Goal: Use online tool/utility: Use online tool/utility

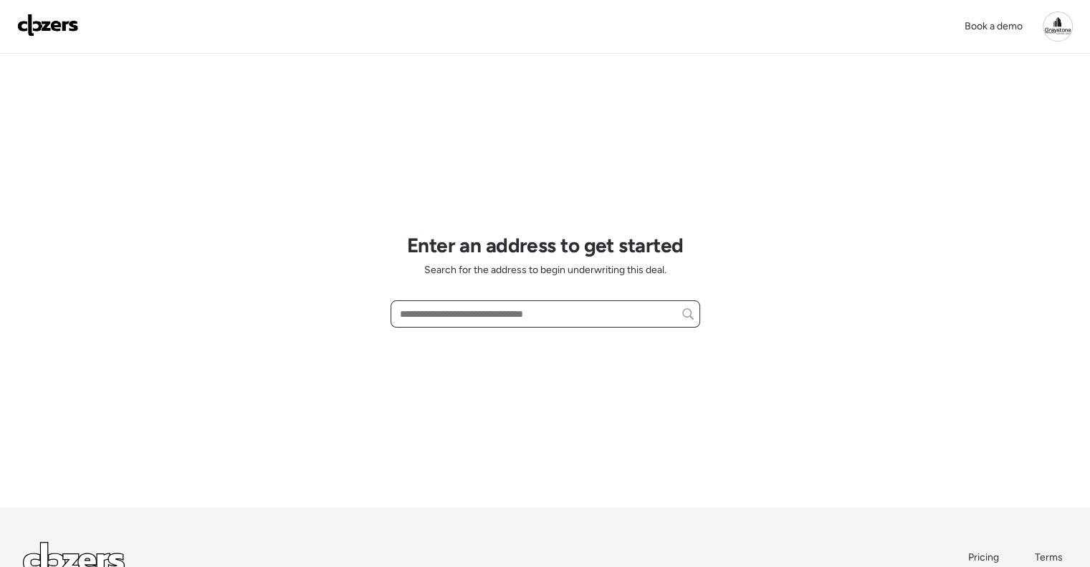
click at [554, 309] on input "text" at bounding box center [545, 314] width 297 height 20
click at [532, 314] on input "text" at bounding box center [545, 314] width 297 height 20
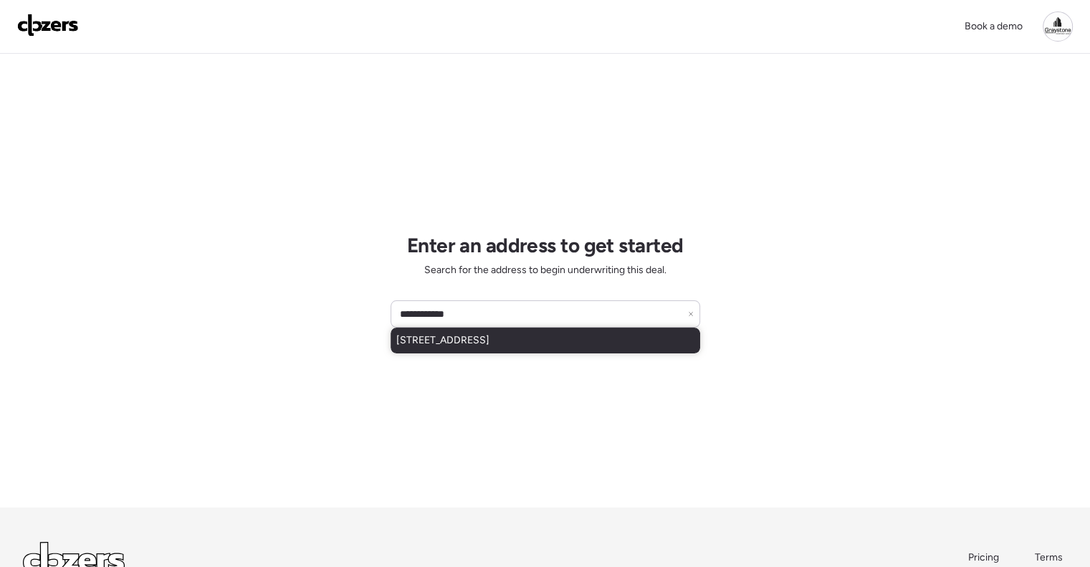
click at [557, 332] on div "[STREET_ADDRESS]" at bounding box center [544, 340] width 309 height 26
type input "**********"
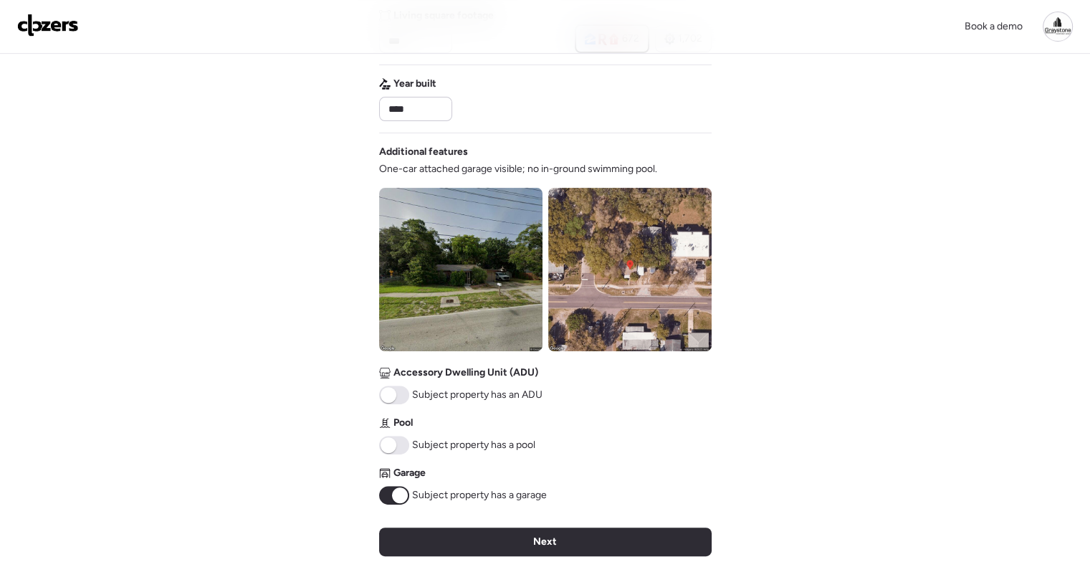
scroll to position [573, 0]
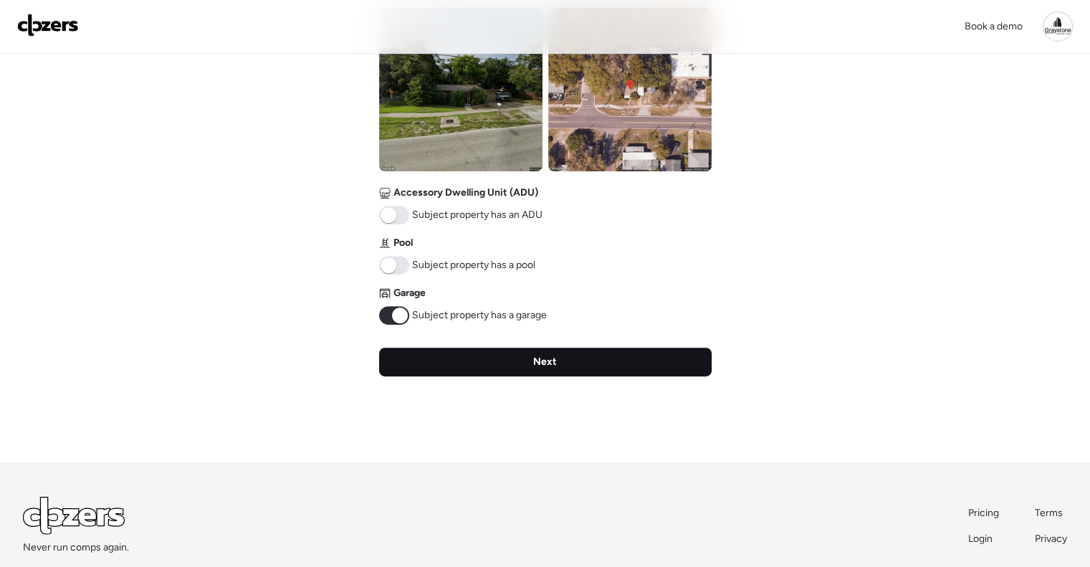
click at [560, 361] on div "Next" at bounding box center [545, 361] width 332 height 29
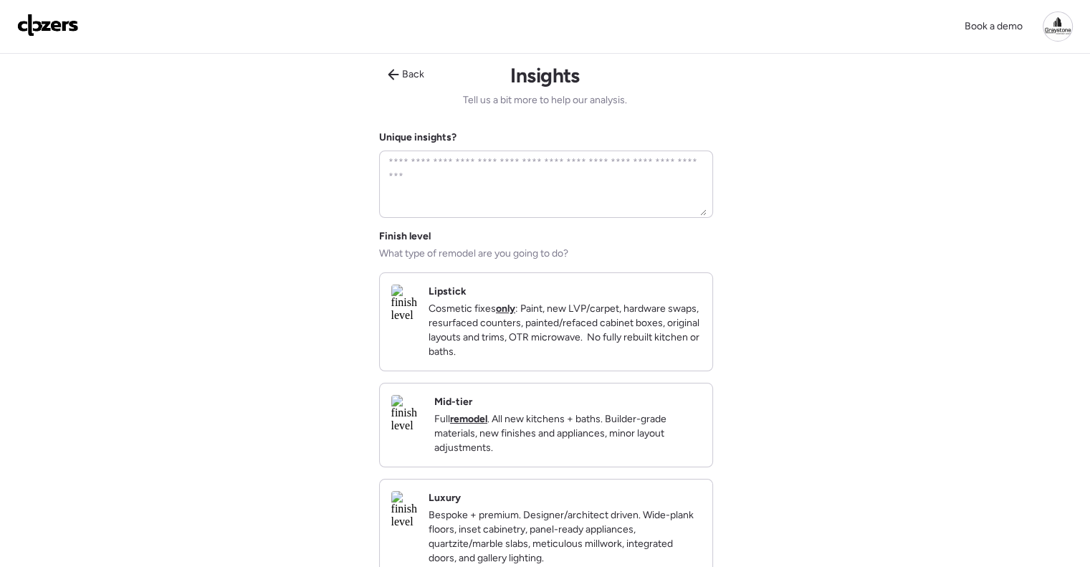
scroll to position [0, 0]
click at [612, 432] on p "Full remodel . All new kitchens + baths. Builder-grade materials, new finishes …" at bounding box center [567, 435] width 266 height 43
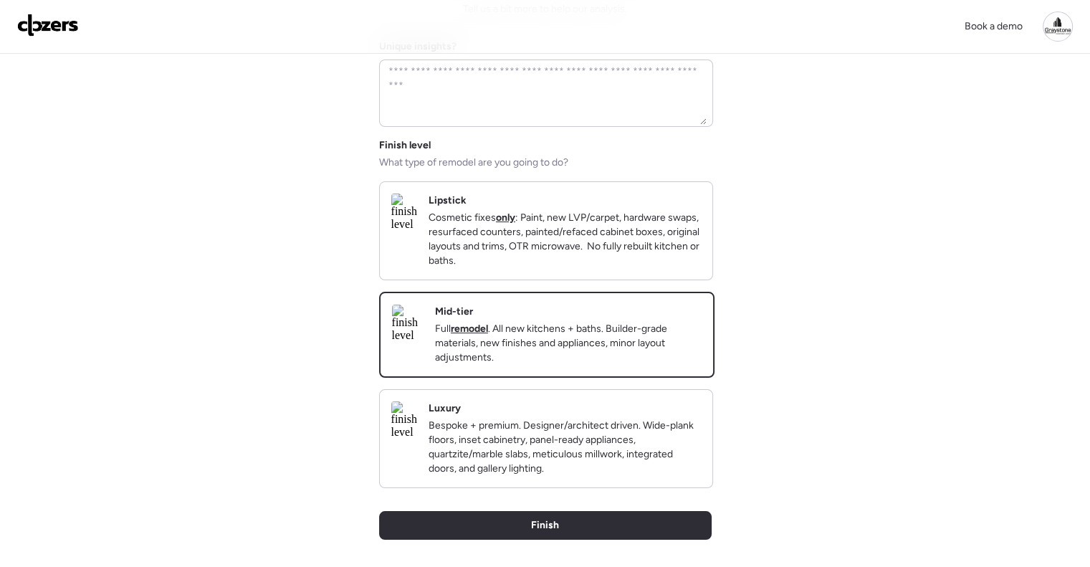
scroll to position [215, 0]
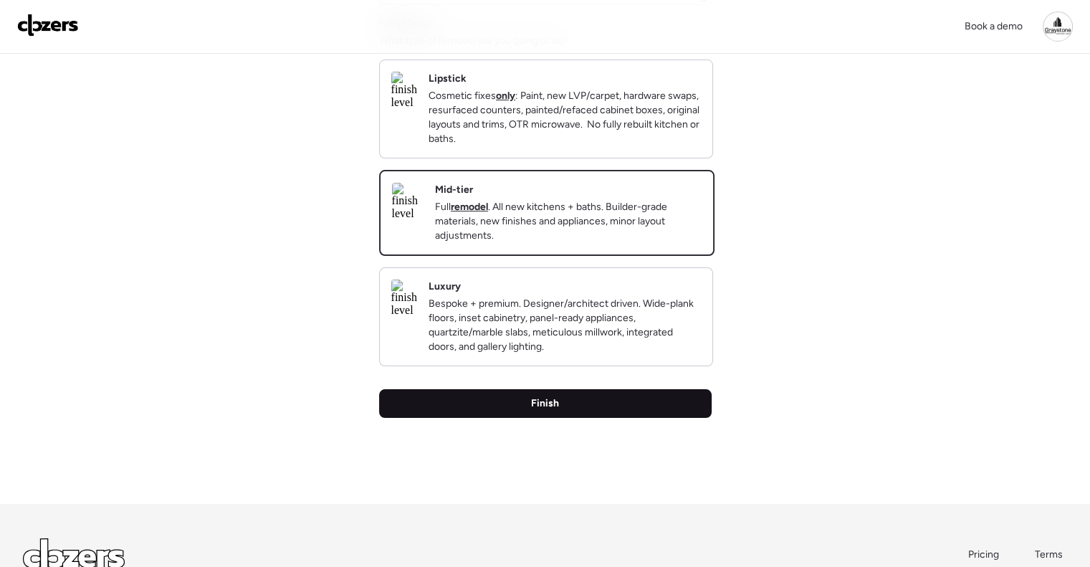
click at [607, 418] on div "Finish" at bounding box center [545, 403] width 332 height 29
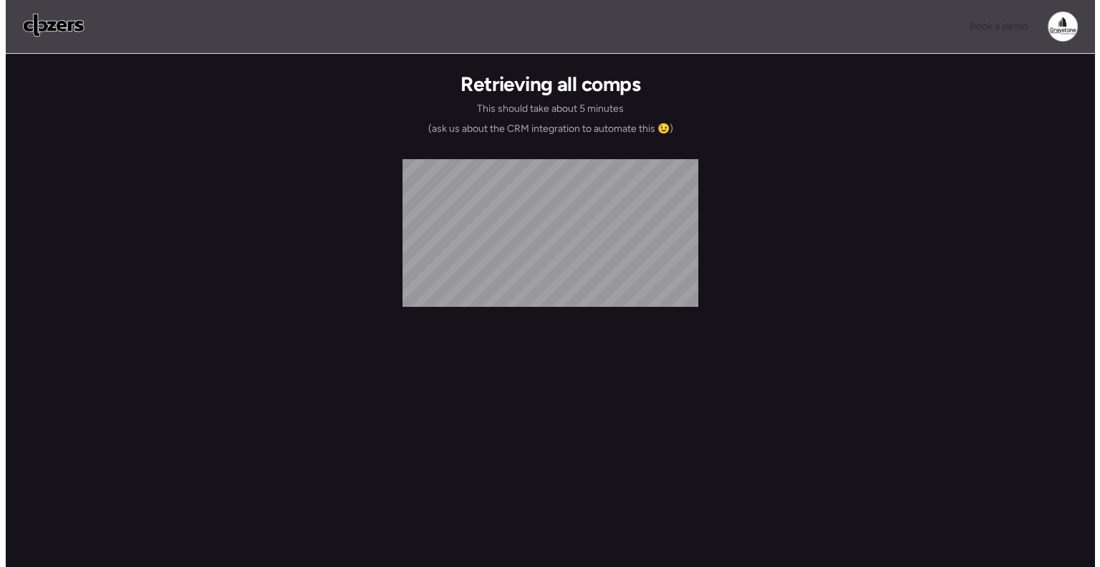
scroll to position [0, 0]
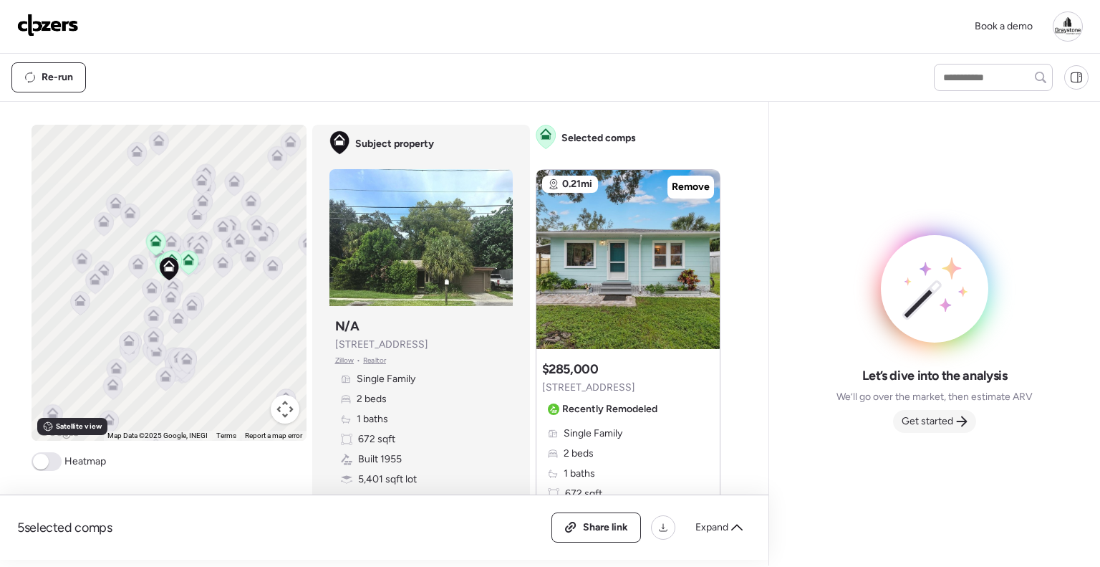
click at [928, 420] on span "Get started" at bounding box center [928, 421] width 52 height 14
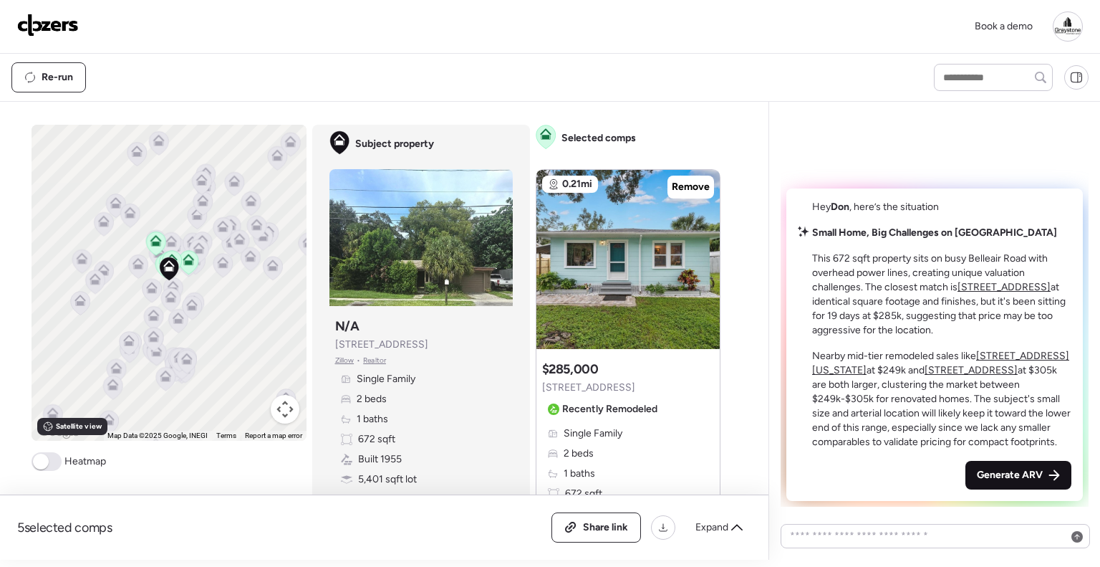
click at [1034, 484] on div "Generate ARV" at bounding box center [1019, 475] width 106 height 29
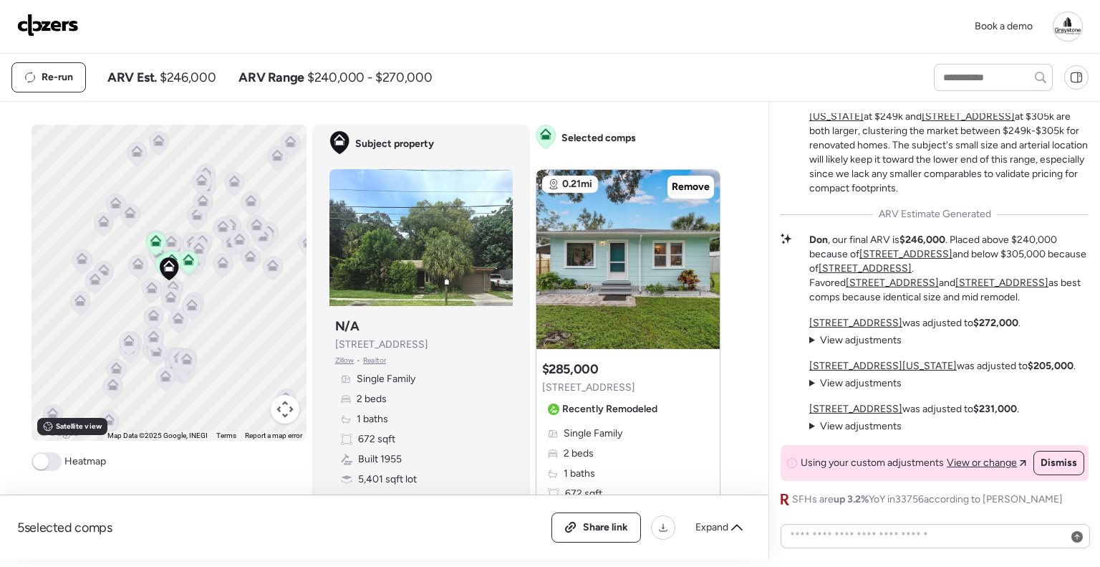
click at [401, 34] on div "Book a demo" at bounding box center [550, 26] width 1066 height 30
click at [718, 529] on span "Expand" at bounding box center [712, 527] width 33 height 14
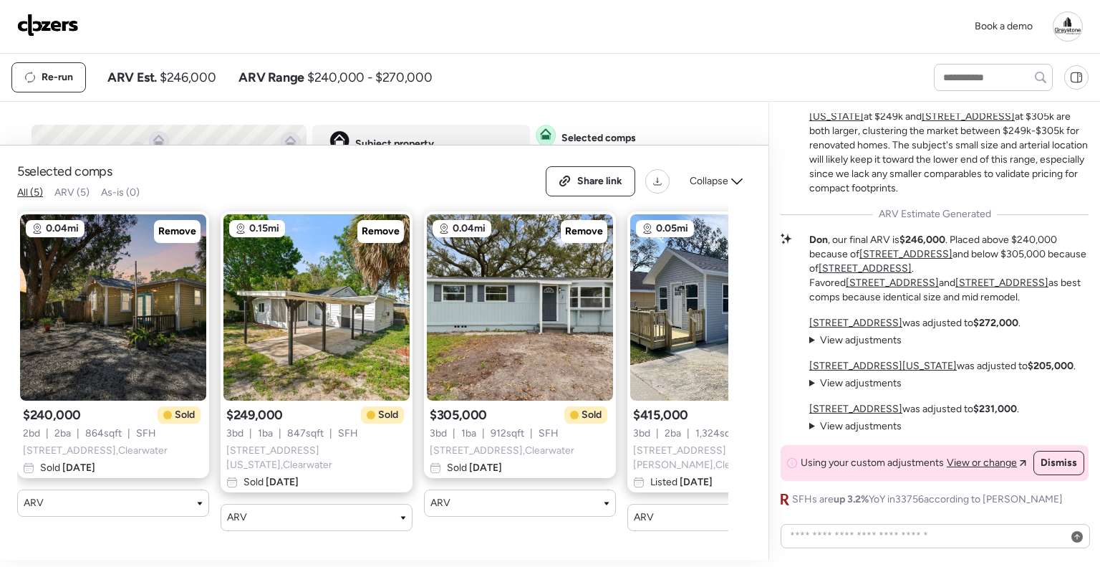
scroll to position [0, 218]
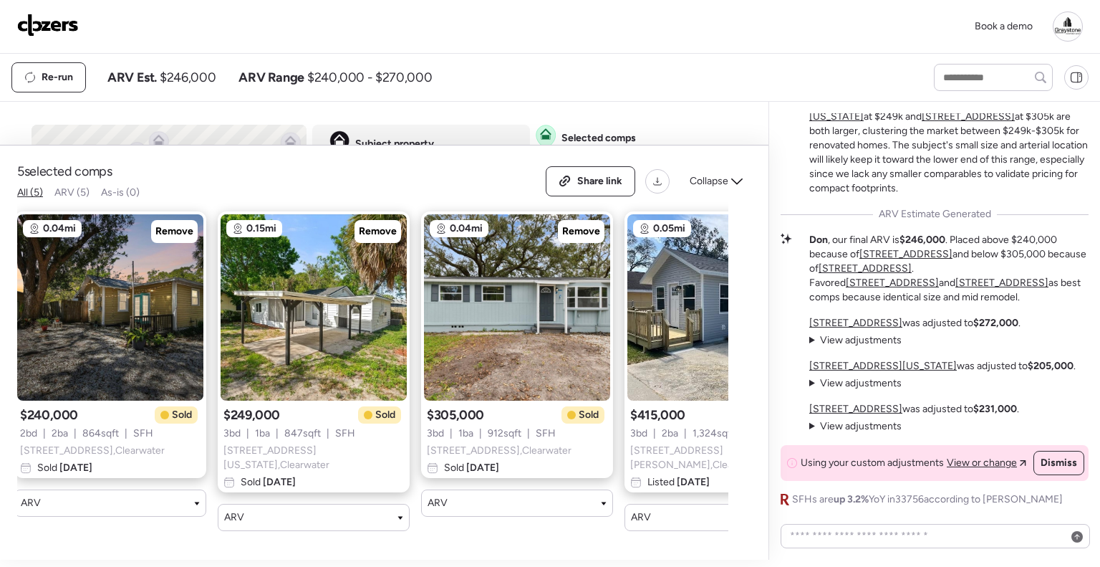
click at [69, 31] on img at bounding box center [48, 25] width 62 height 23
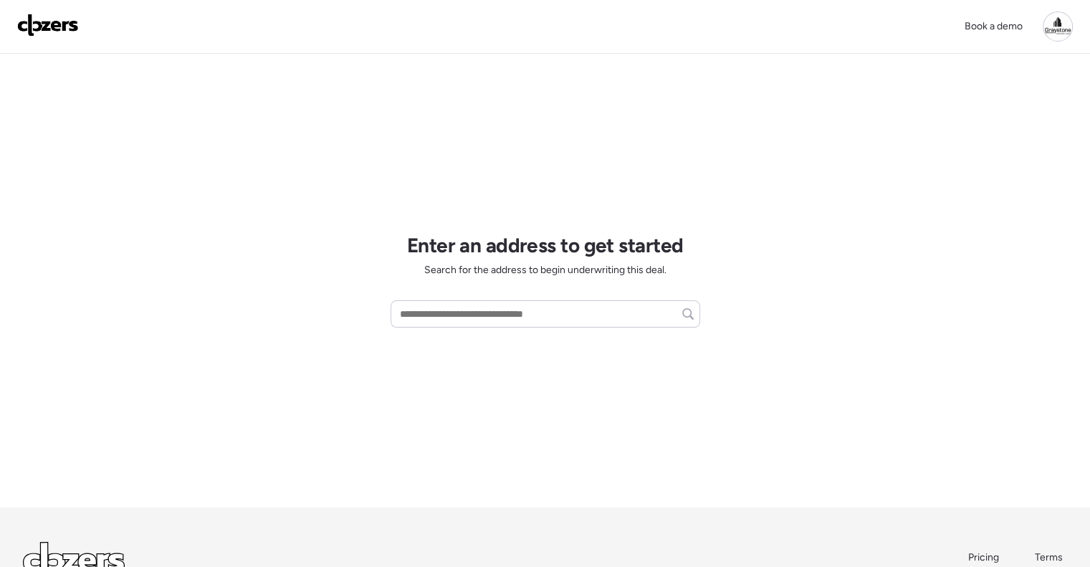
click at [1057, 37] on div at bounding box center [1057, 26] width 30 height 30
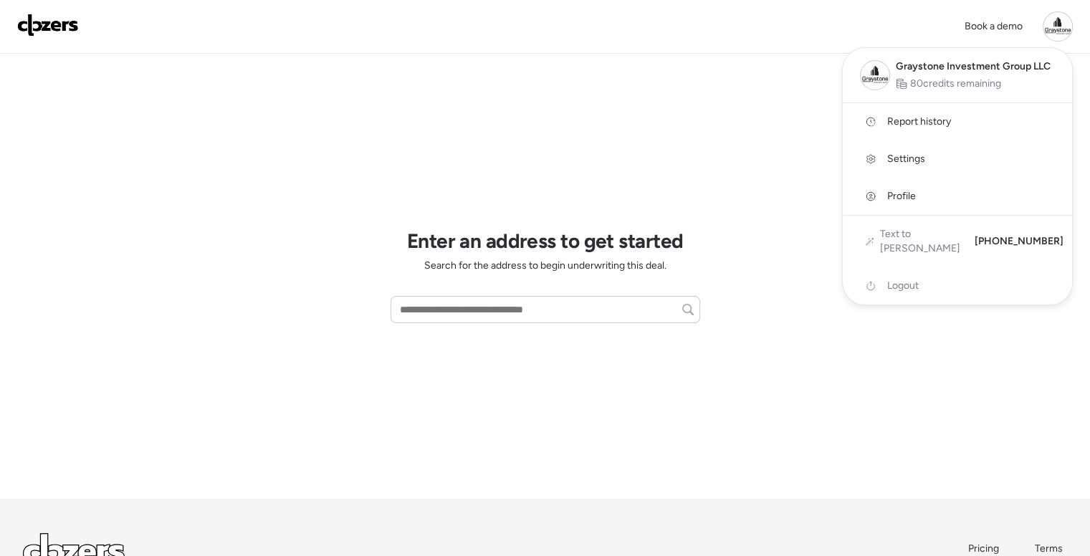
click at [499, 304] on div at bounding box center [545, 238] width 1090 height 556
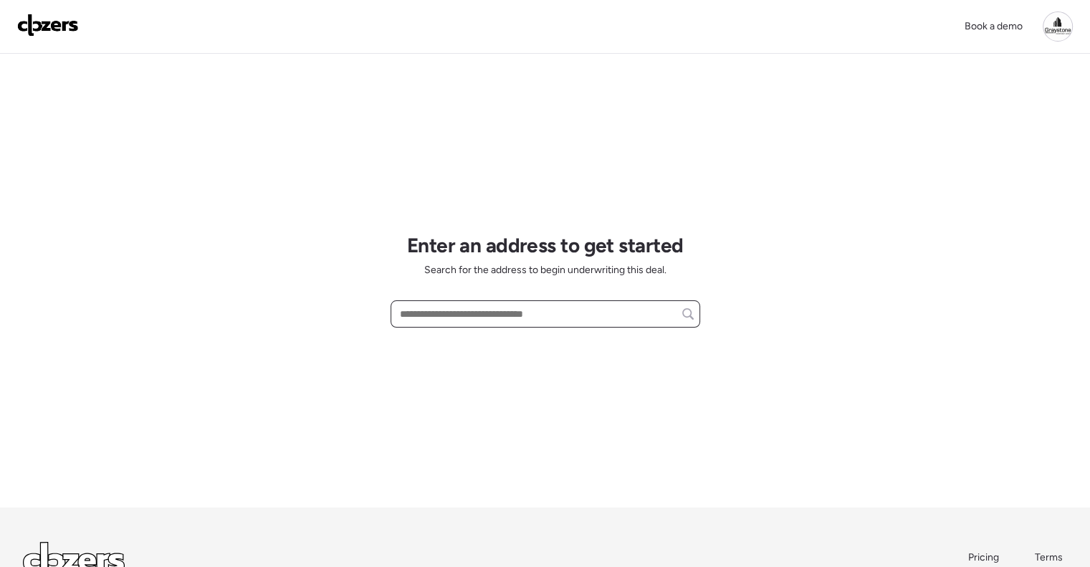
click at [499, 309] on input "text" at bounding box center [545, 314] width 297 height 20
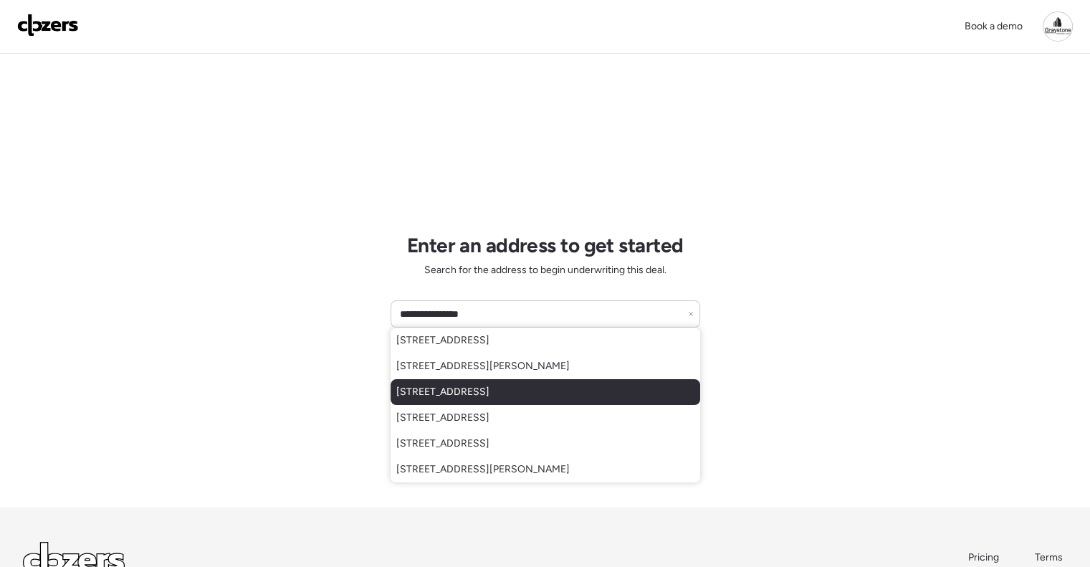
click at [484, 400] on div "[STREET_ADDRESS]" at bounding box center [544, 392] width 309 height 26
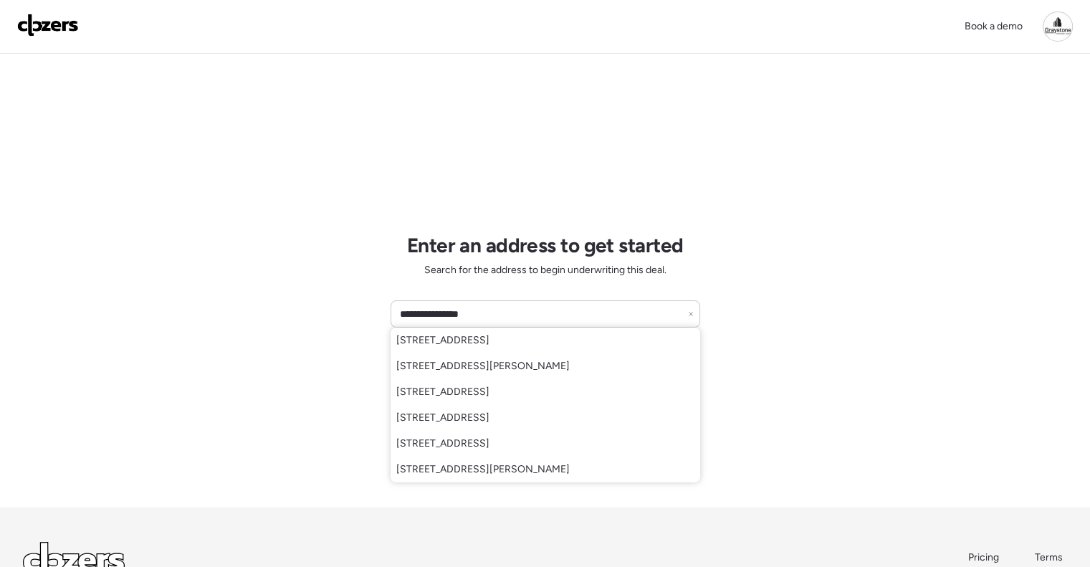
type input "**********"
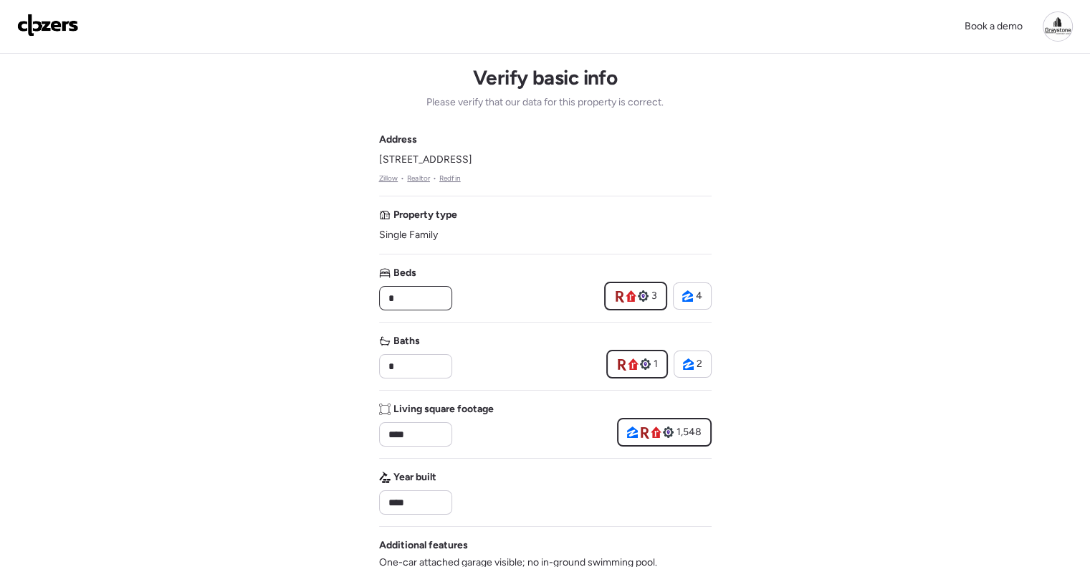
drag, startPoint x: 418, startPoint y: 291, endPoint x: 282, endPoint y: 282, distance: 137.1
type input "*"
drag, startPoint x: 393, startPoint y: 367, endPoint x: 326, endPoint y: 361, distance: 66.9
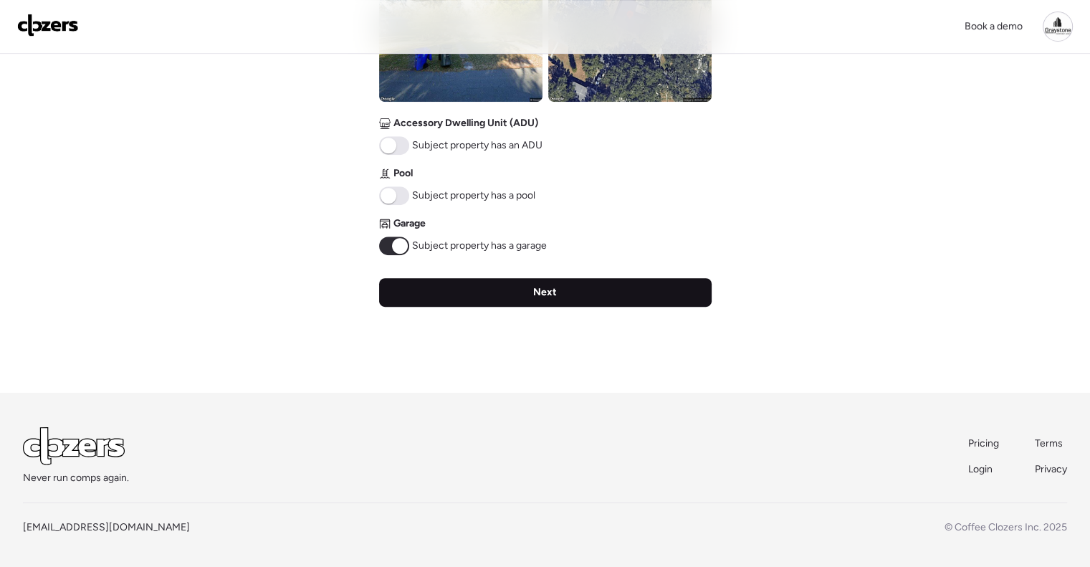
type input "*"
click at [550, 290] on span "Next" at bounding box center [545, 292] width 24 height 14
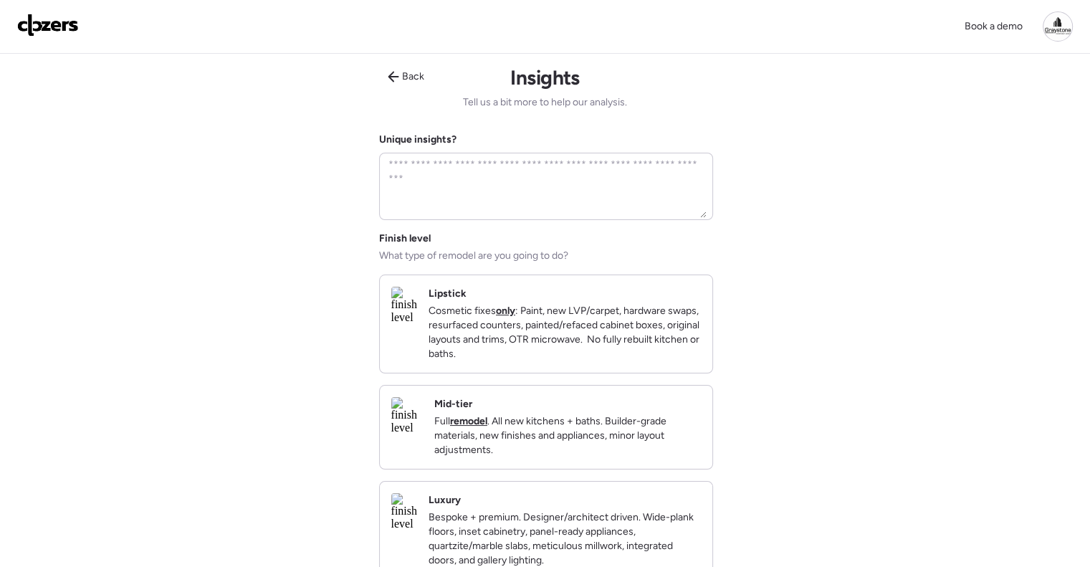
click at [599, 441] on p "Full remodel . All new kitchens + baths. Builder-grade materials, new finishes …" at bounding box center [567, 435] width 266 height 43
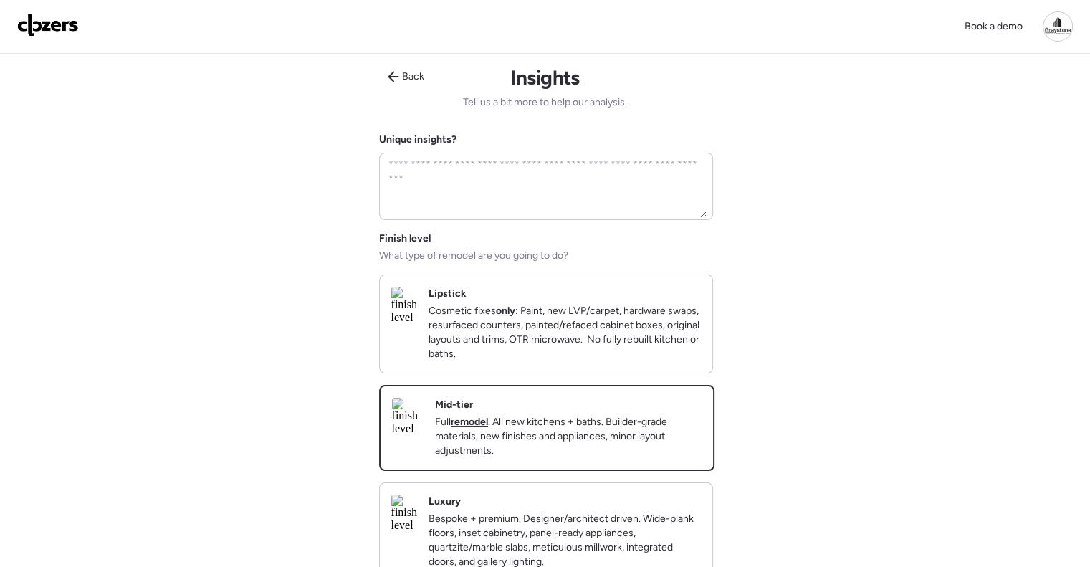
scroll to position [340, 0]
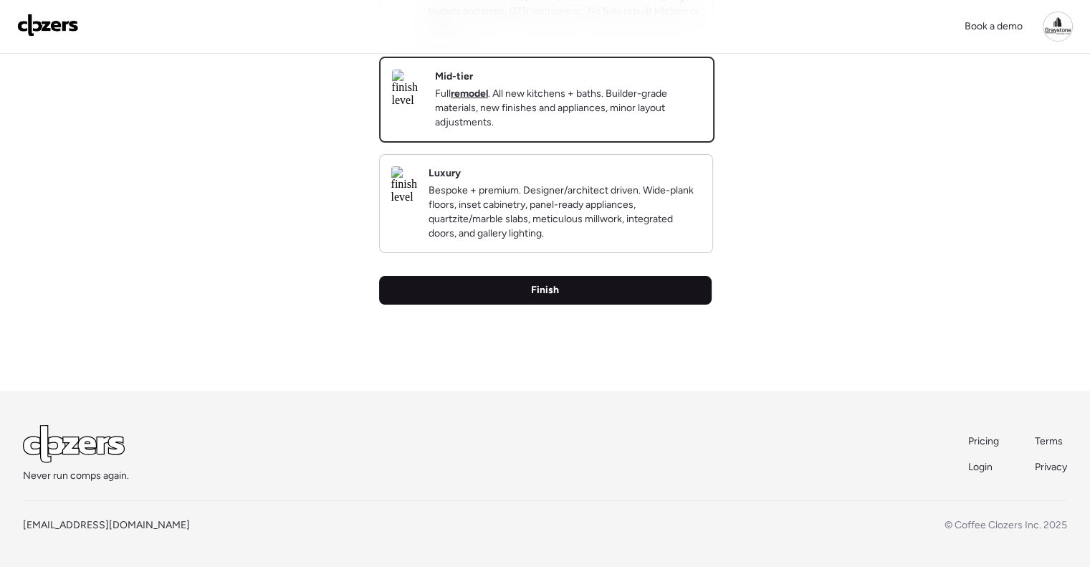
click at [573, 304] on div "Finish" at bounding box center [545, 290] width 332 height 29
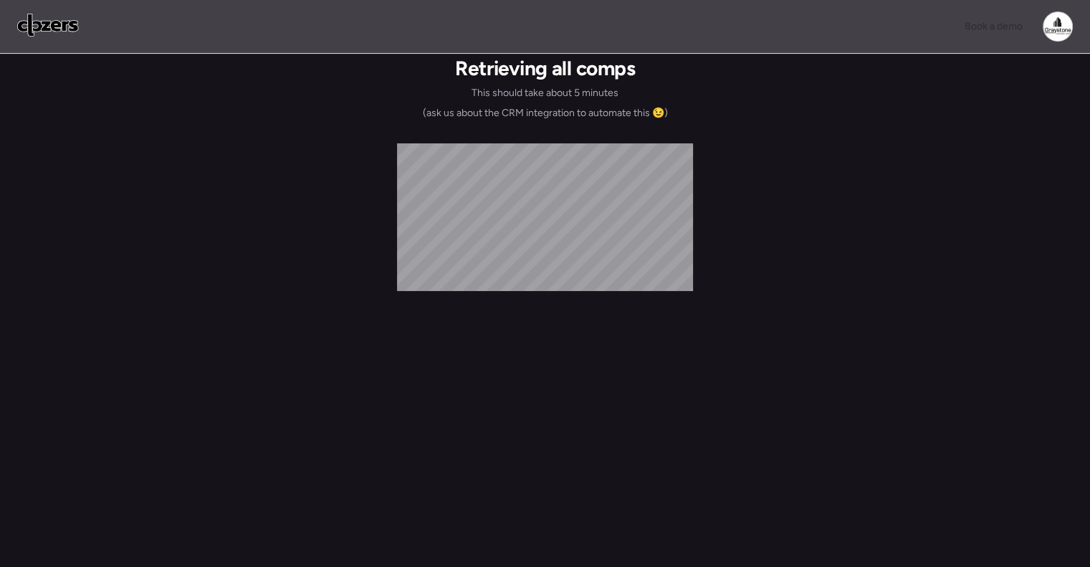
scroll to position [0, 0]
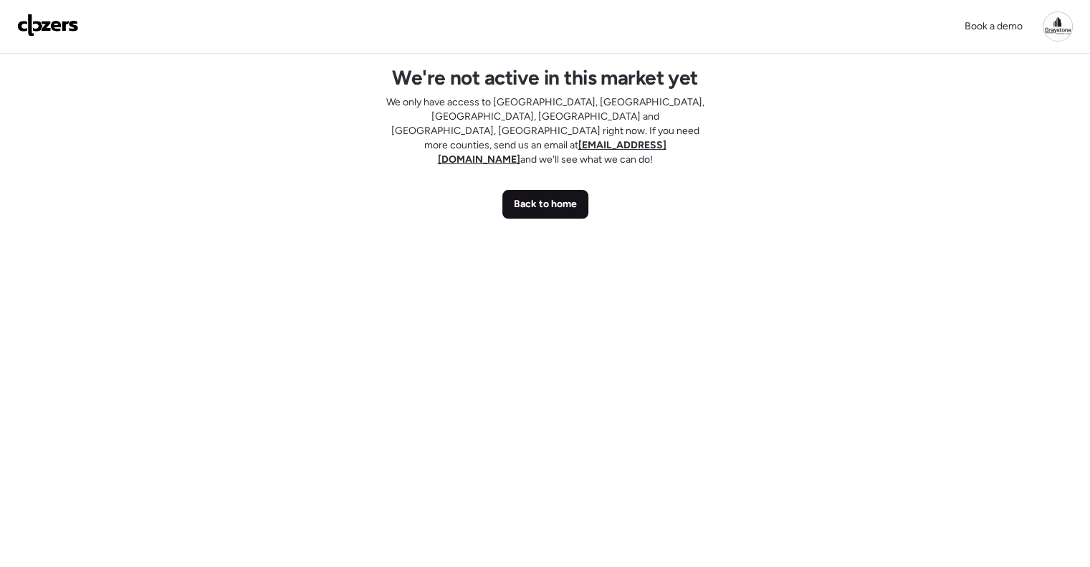
click at [557, 197] on span "Back to home" at bounding box center [545, 204] width 63 height 14
